Goal: Task Accomplishment & Management: Use online tool/utility

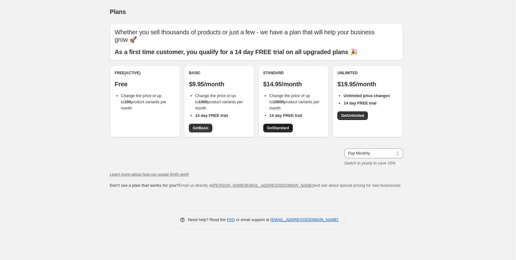
click at [276, 127] on span "Get Standard" at bounding box center [278, 127] width 22 height 5
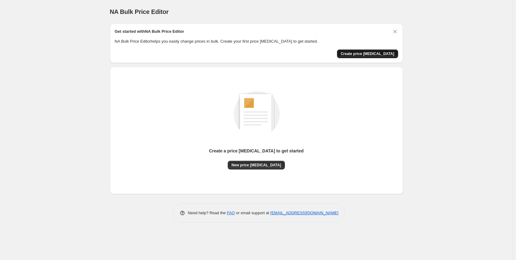
click at [377, 51] on span "Create price [MEDICAL_DATA]" at bounding box center [368, 53] width 54 height 5
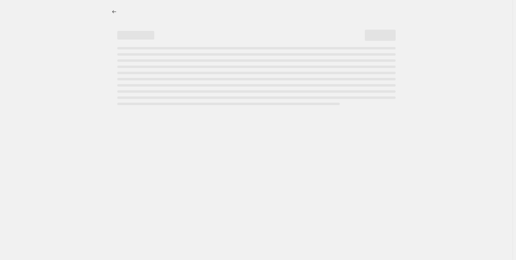
select select "percentage"
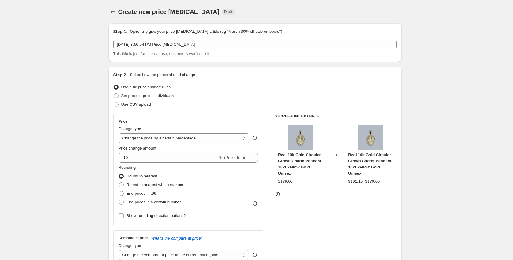
scroll to position [31, 0]
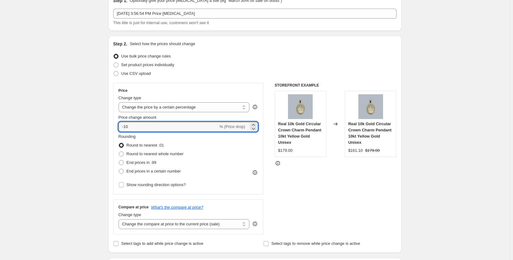
drag, startPoint x: 133, startPoint y: 127, endPoint x: 95, endPoint y: 126, distance: 38.0
type input "1"
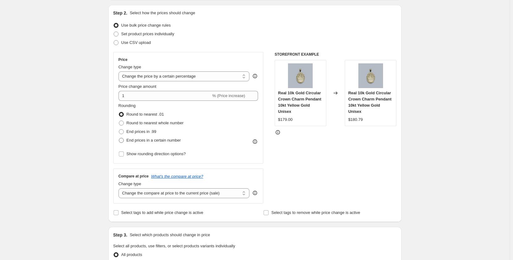
click at [122, 140] on span at bounding box center [121, 140] width 5 height 5
click at [119, 138] on input "End prices in a certain number" at bounding box center [119, 138] width 0 height 0
radio input "true"
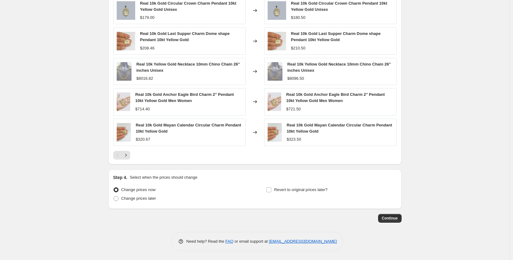
scroll to position [403, 0]
click at [394, 219] on span "Continue" at bounding box center [390, 217] width 16 height 5
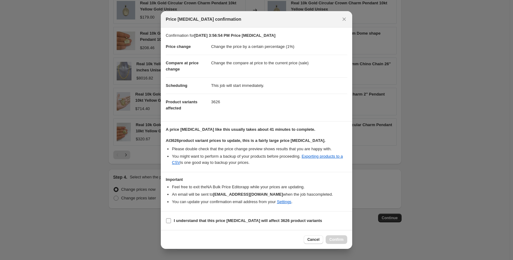
click at [169, 220] on input "I understand that this price change job will affect 3626 product variants" at bounding box center [168, 220] width 5 height 5
checkbox input "true"
click at [334, 240] on span "Confirm" at bounding box center [336, 239] width 14 height 5
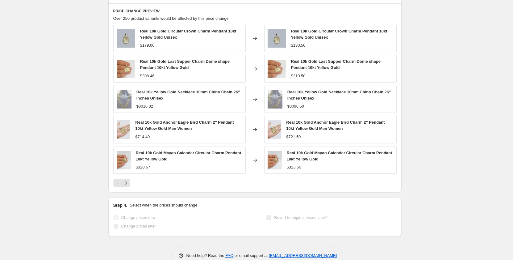
scroll to position [419, 0]
